Goal: Information Seeking & Learning: Learn about a topic

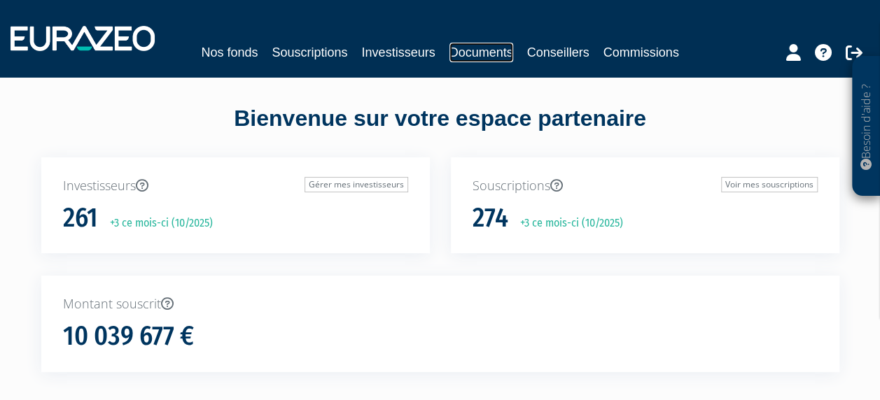
click at [472, 56] on link "Documents" at bounding box center [482, 53] width 64 height 20
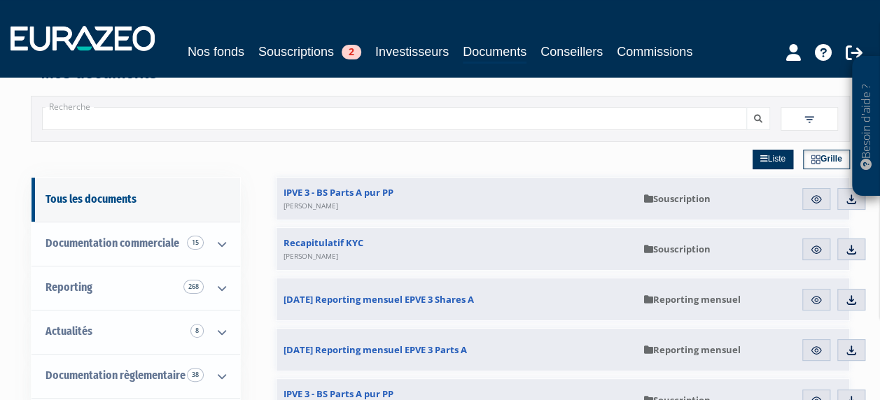
scroll to position [32, 0]
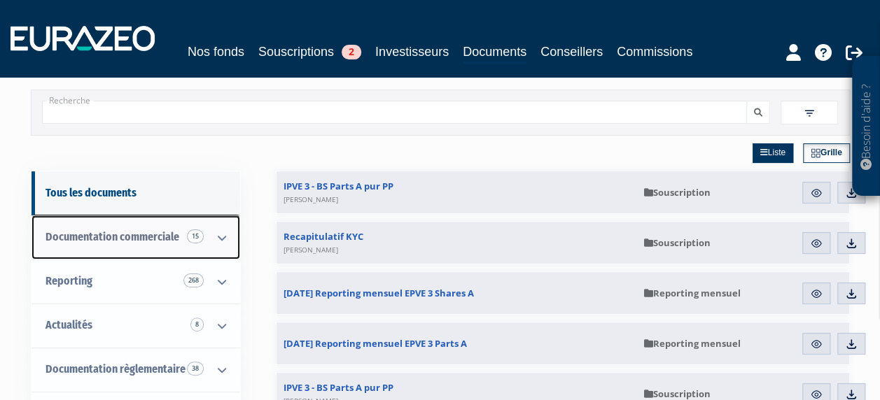
click at [158, 236] on span "Documentation commerciale 15" at bounding box center [113, 236] width 134 height 13
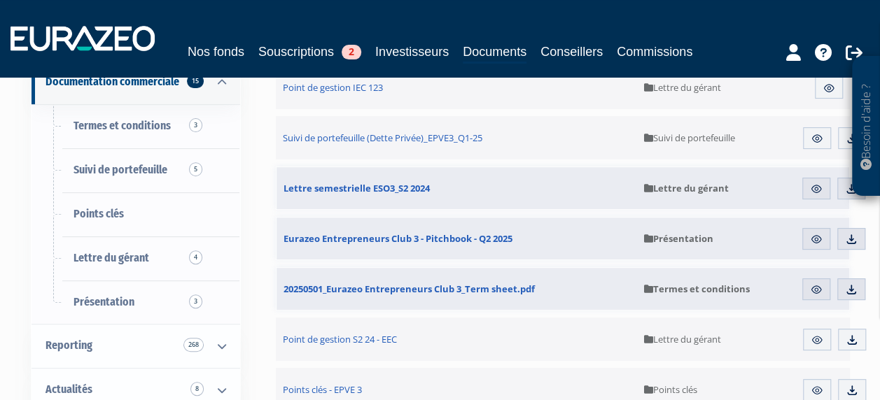
scroll to position [189, 0]
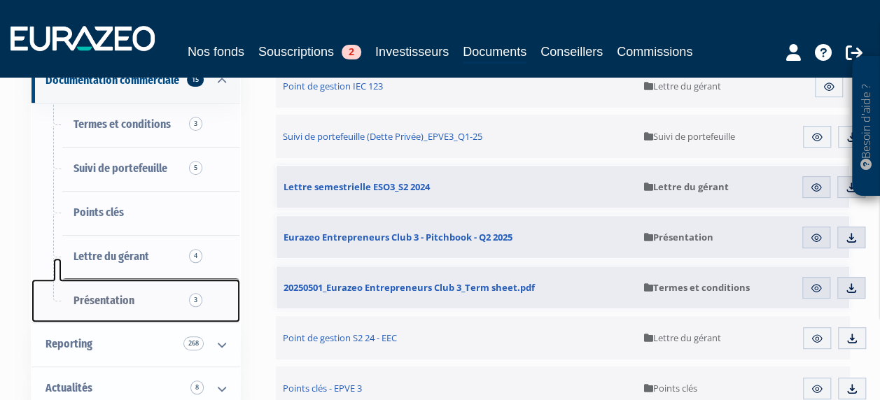
click at [102, 297] on span "Présentation 3" at bounding box center [104, 300] width 61 height 13
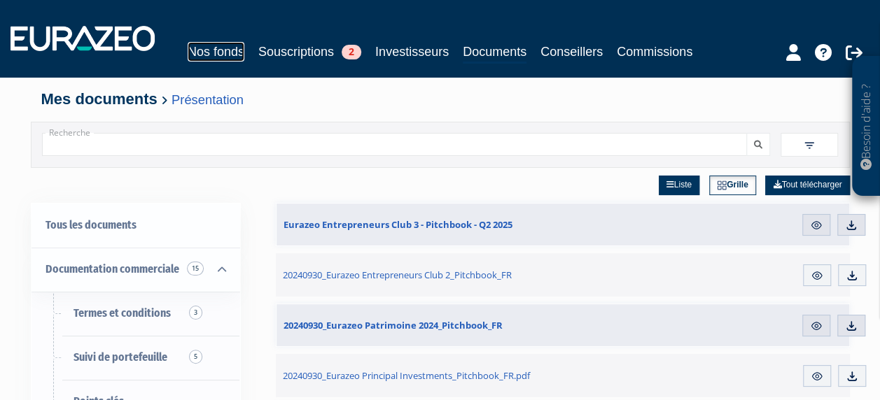
click at [197, 42] on link "Nos fonds" at bounding box center [216, 52] width 57 height 20
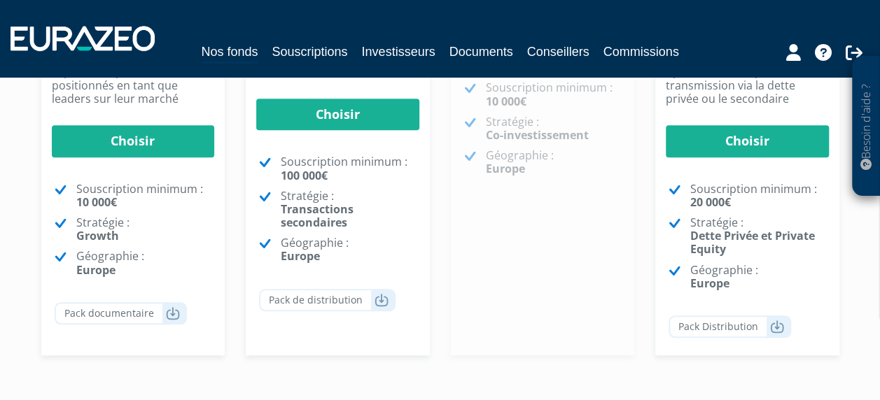
scroll to position [540, 0]
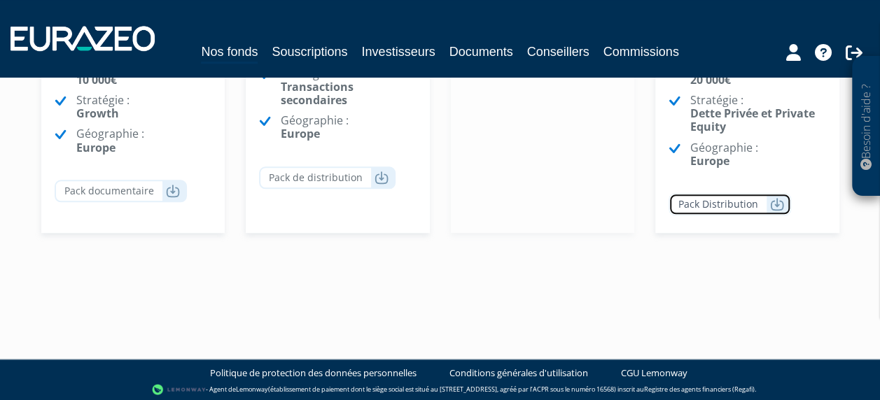
click at [743, 193] on link "Pack Distribution" at bounding box center [730, 204] width 123 height 22
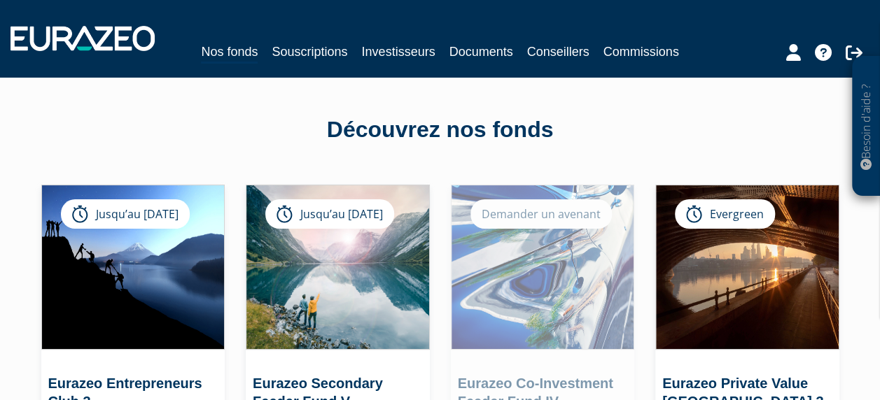
scroll to position [0, 0]
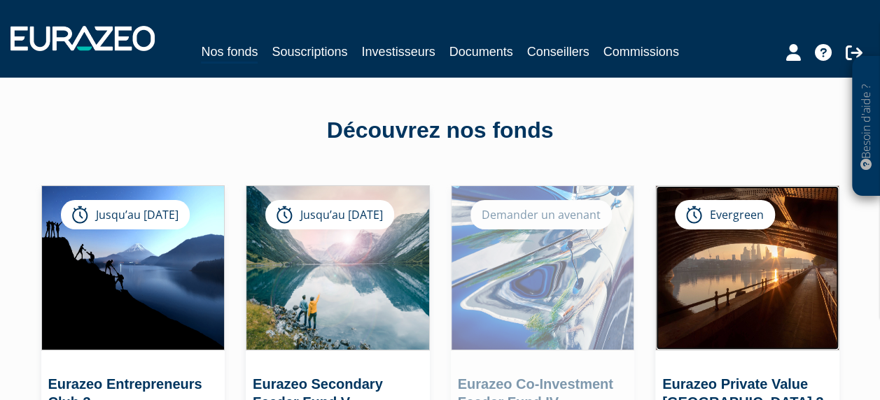
click at [735, 249] on img at bounding box center [747, 268] width 183 height 164
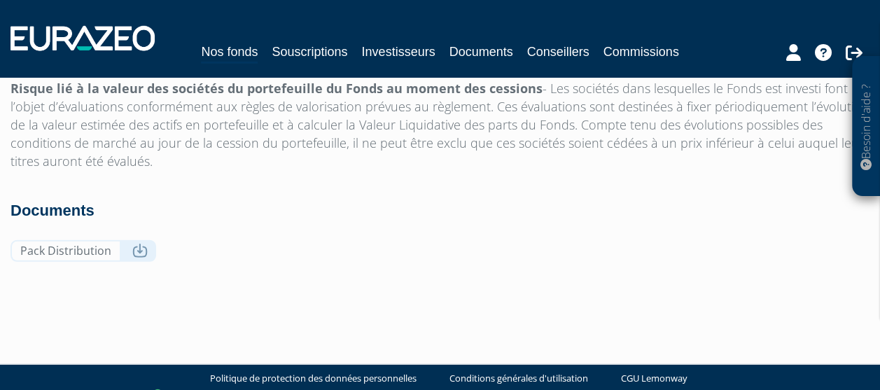
scroll to position [4666, 0]
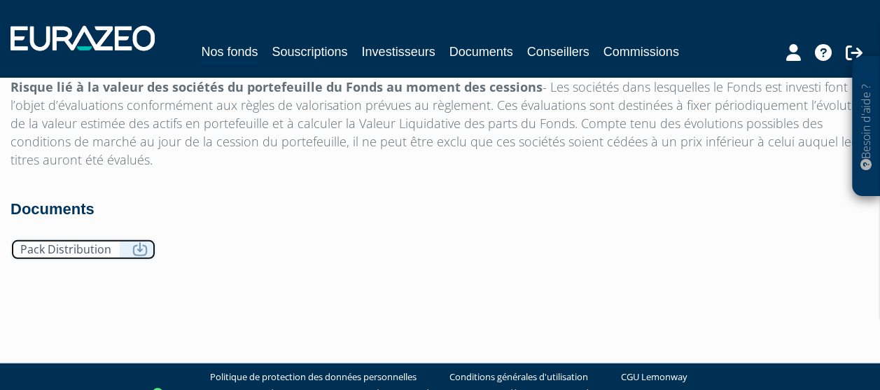
click at [85, 239] on link "Pack Distribution" at bounding box center [84, 250] width 146 height 22
click at [435, 201] on h4 "Documents" at bounding box center [440, 209] width 859 height 17
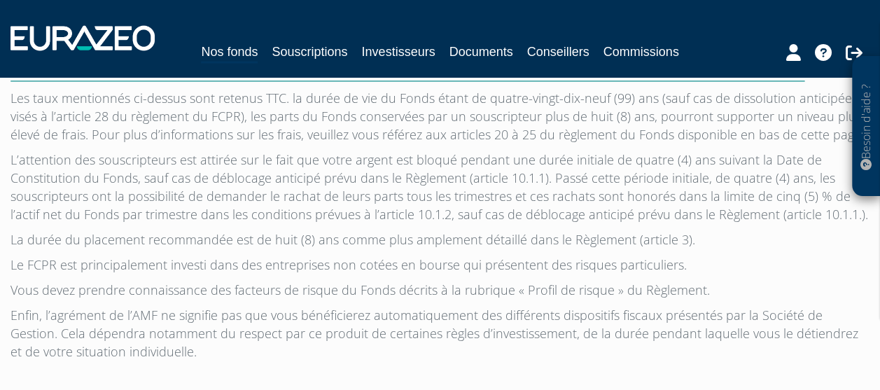
scroll to position [4058, 0]
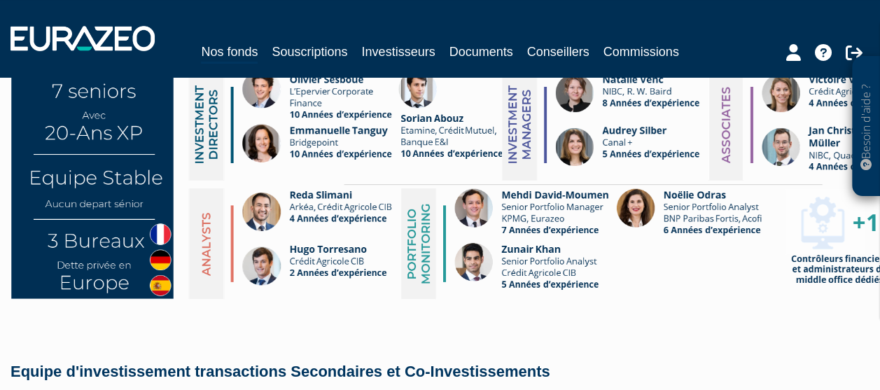
click at [611, 252] on img at bounding box center [474, 128] width 926 height 356
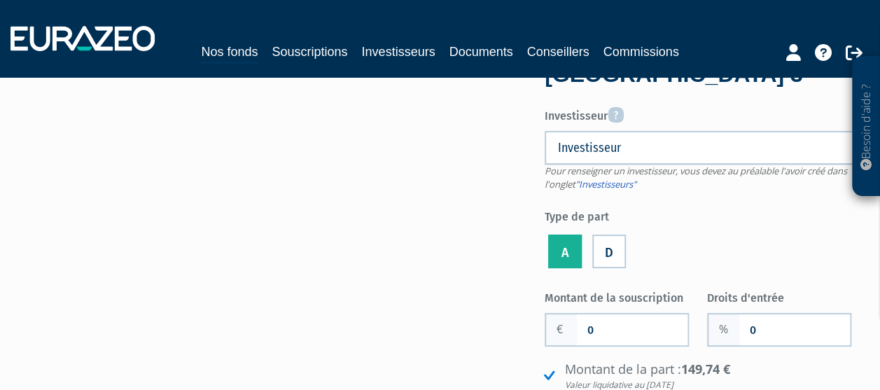
scroll to position [0, 0]
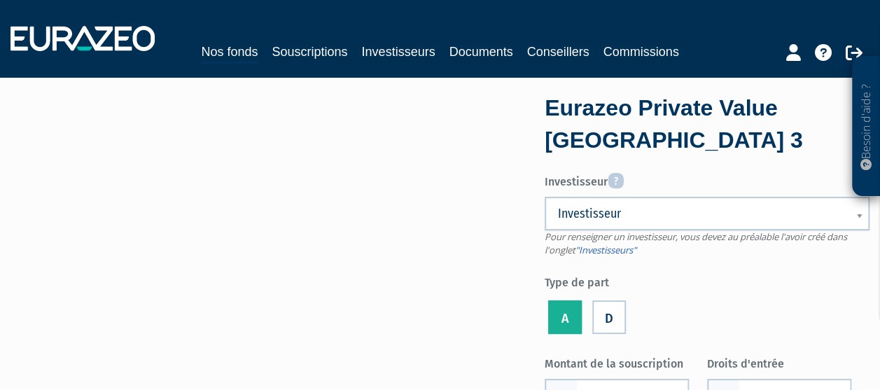
click at [632, 193] on div "Investisseur Pour renseigner un investisseur, vous devez au préalable l'avoir c…" at bounding box center [707, 252] width 325 height 170
click at [625, 208] on span "Investisseur" at bounding box center [698, 213] width 280 height 17
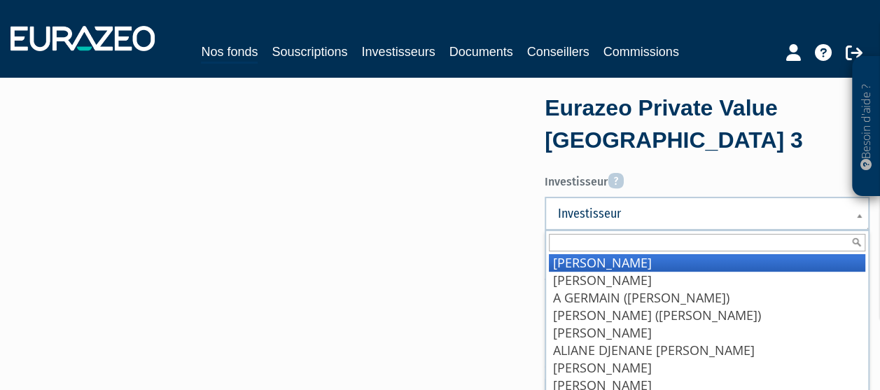
click at [708, 157] on form "Eurazeo Private Value Europe 3 Investisseur Pour renseigner un investisseur, vo…" at bounding box center [707, 374] width 325 height 565
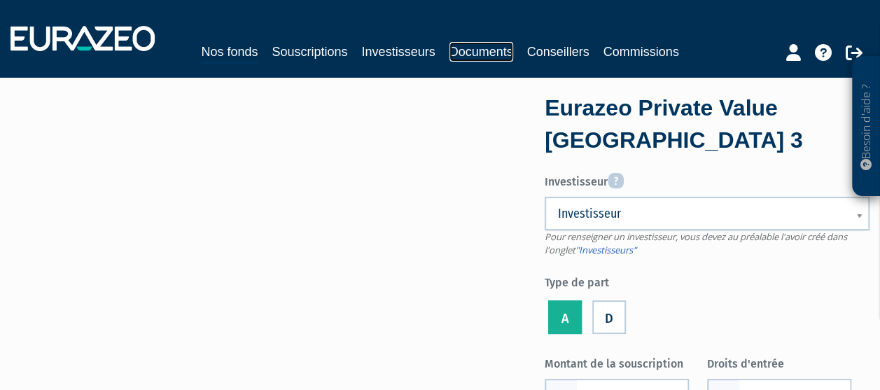
click at [496, 45] on link "Documents" at bounding box center [482, 52] width 64 height 20
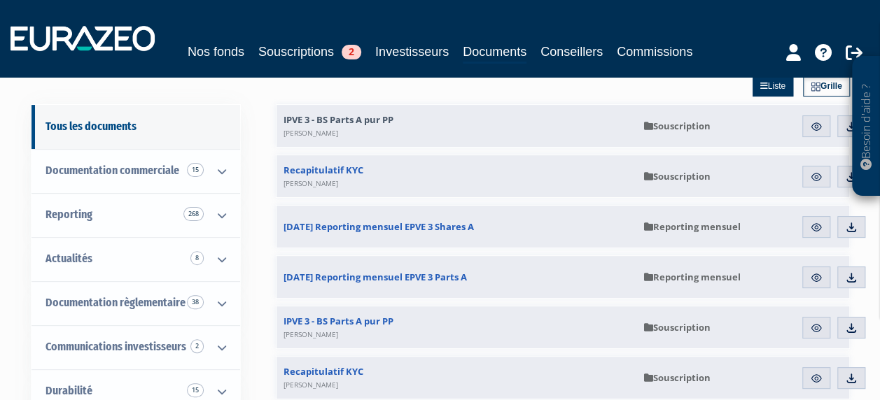
scroll to position [98, 0]
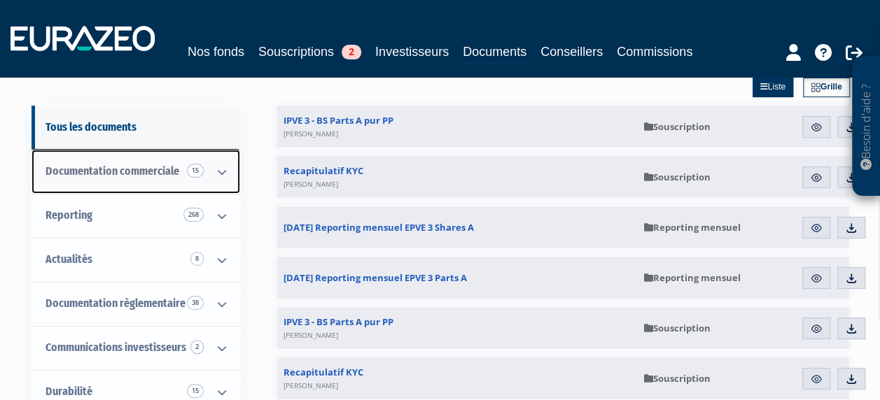
click at [221, 168] on icon at bounding box center [222, 172] width 36 height 43
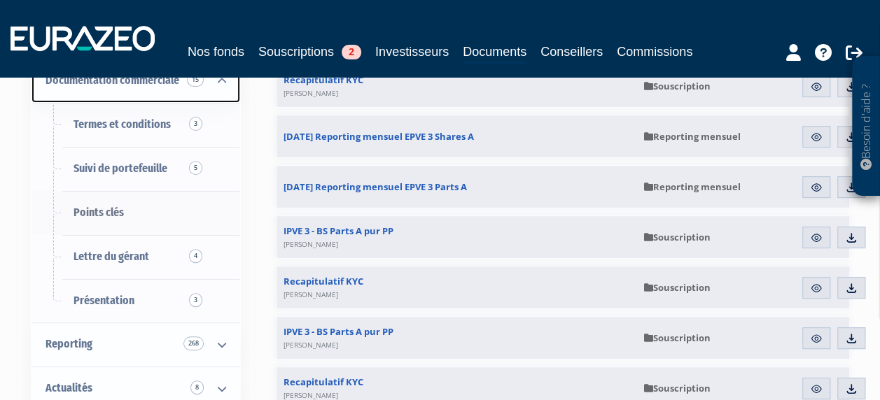
scroll to position [188, 0]
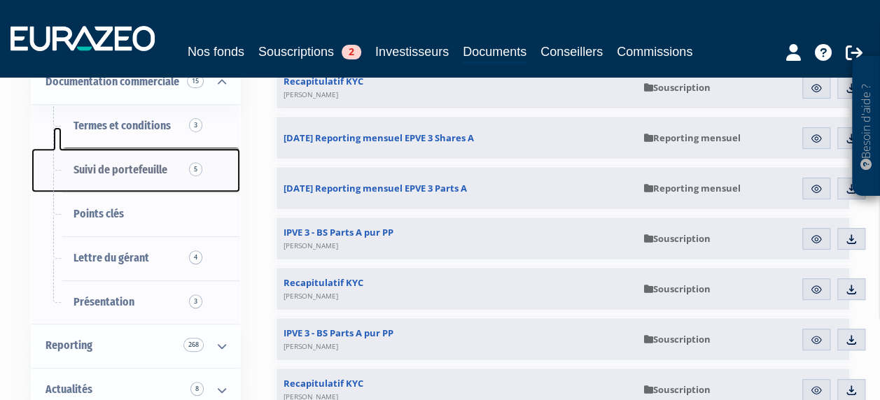
click at [137, 163] on span "Suivi de portefeuille 5" at bounding box center [121, 169] width 94 height 13
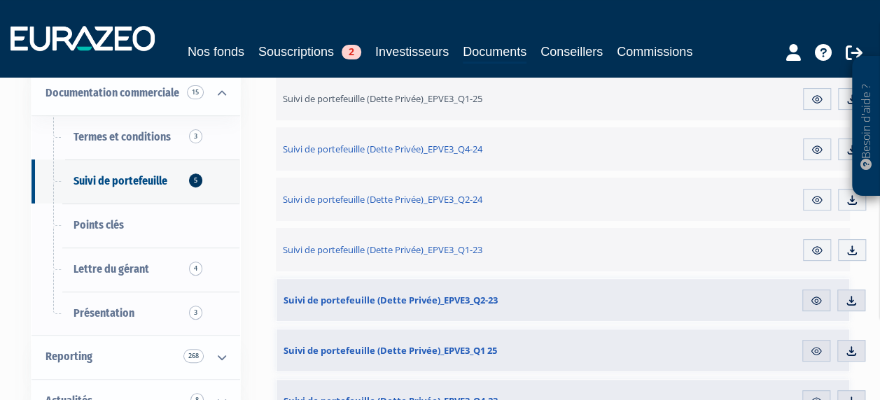
scroll to position [208, 0]
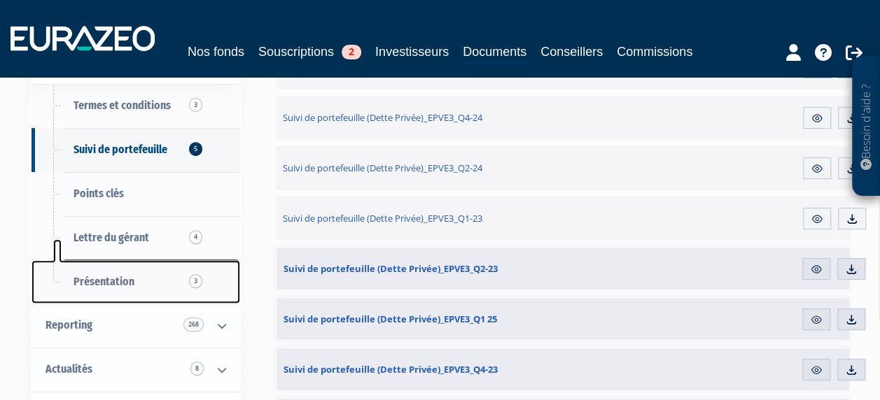
click at [106, 284] on span "Présentation 3" at bounding box center [104, 281] width 61 height 13
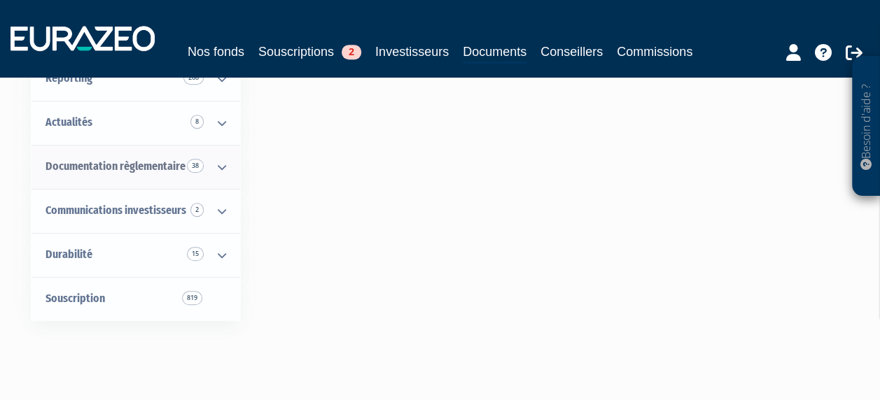
scroll to position [242, 0]
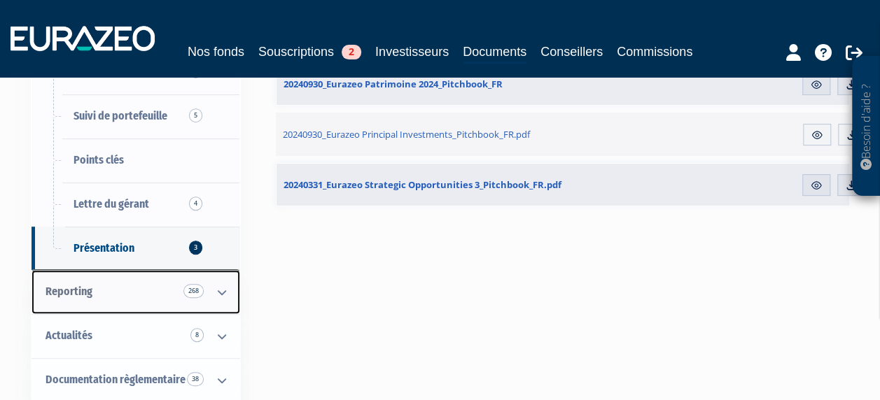
click at [218, 288] on icon at bounding box center [222, 292] width 36 height 43
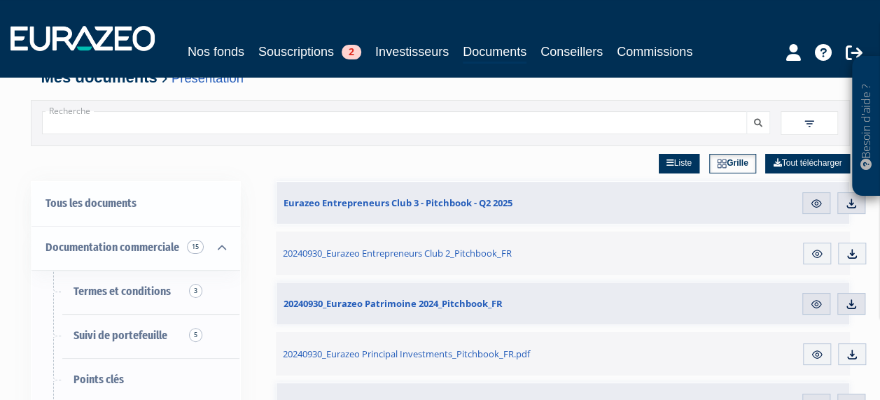
scroll to position [0, 0]
